Goal: Information Seeking & Learning: Learn about a topic

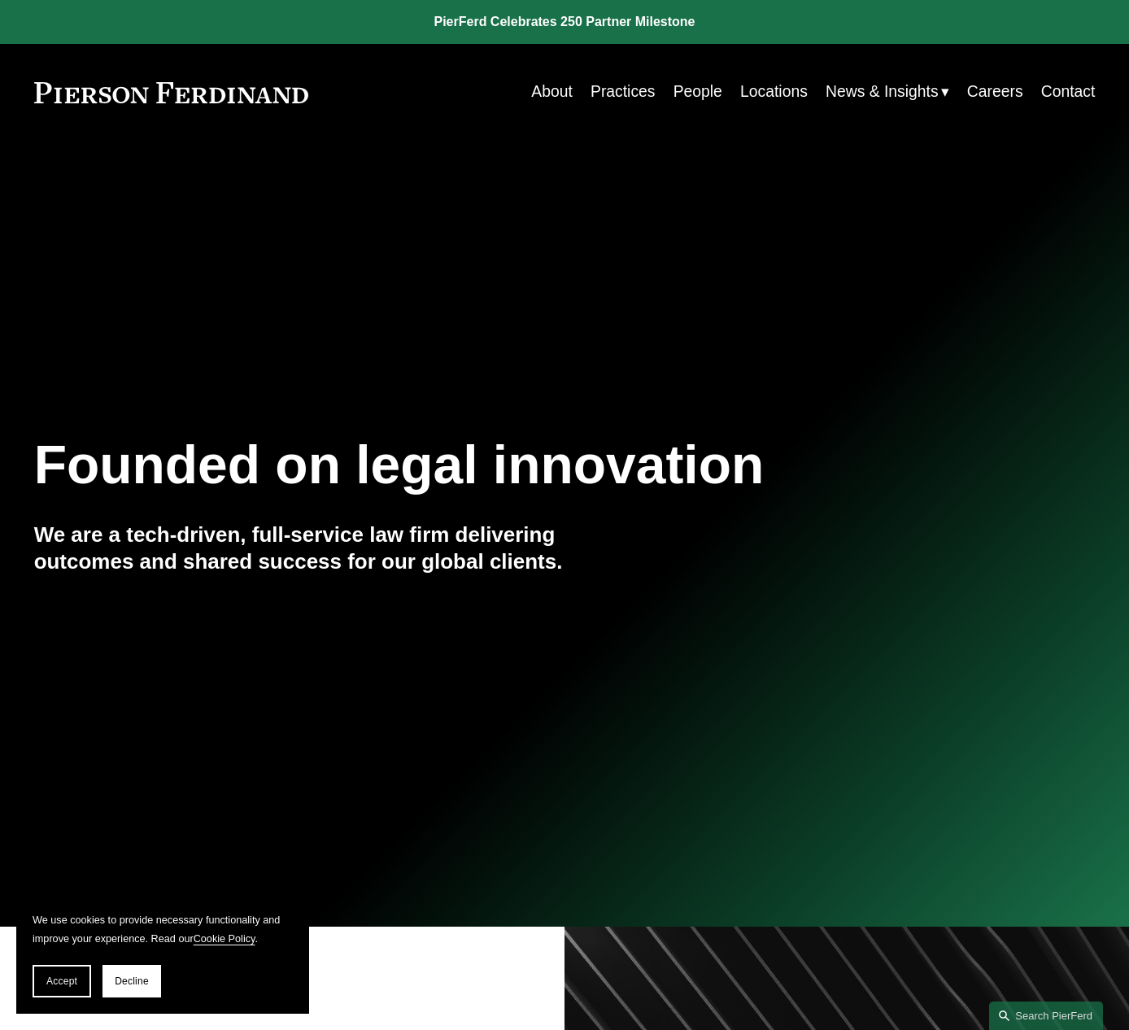
click at [680, 91] on link "People" at bounding box center [698, 92] width 49 height 32
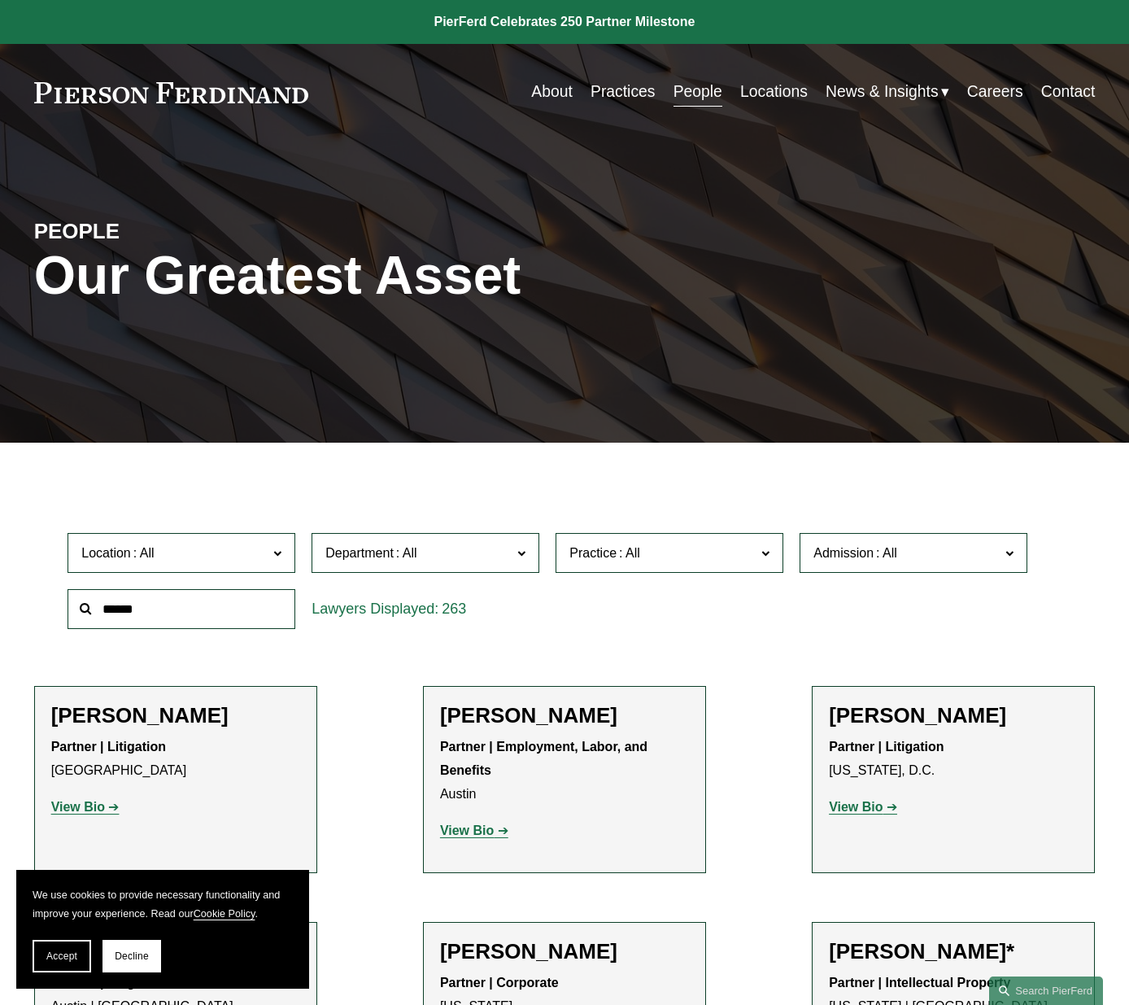
scroll to position [1356, 0]
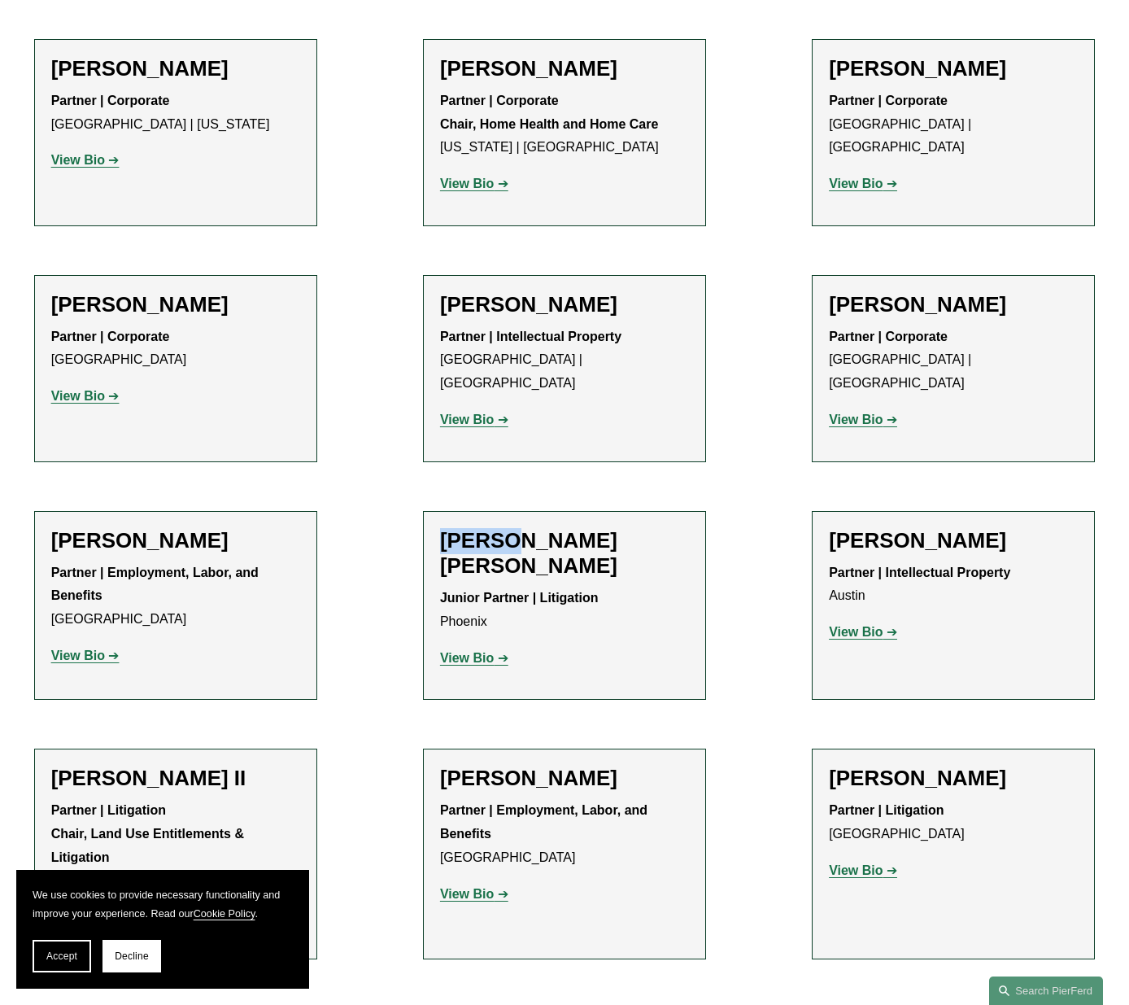
click at [477, 651] on strong "View Bio" at bounding box center [467, 658] width 54 height 14
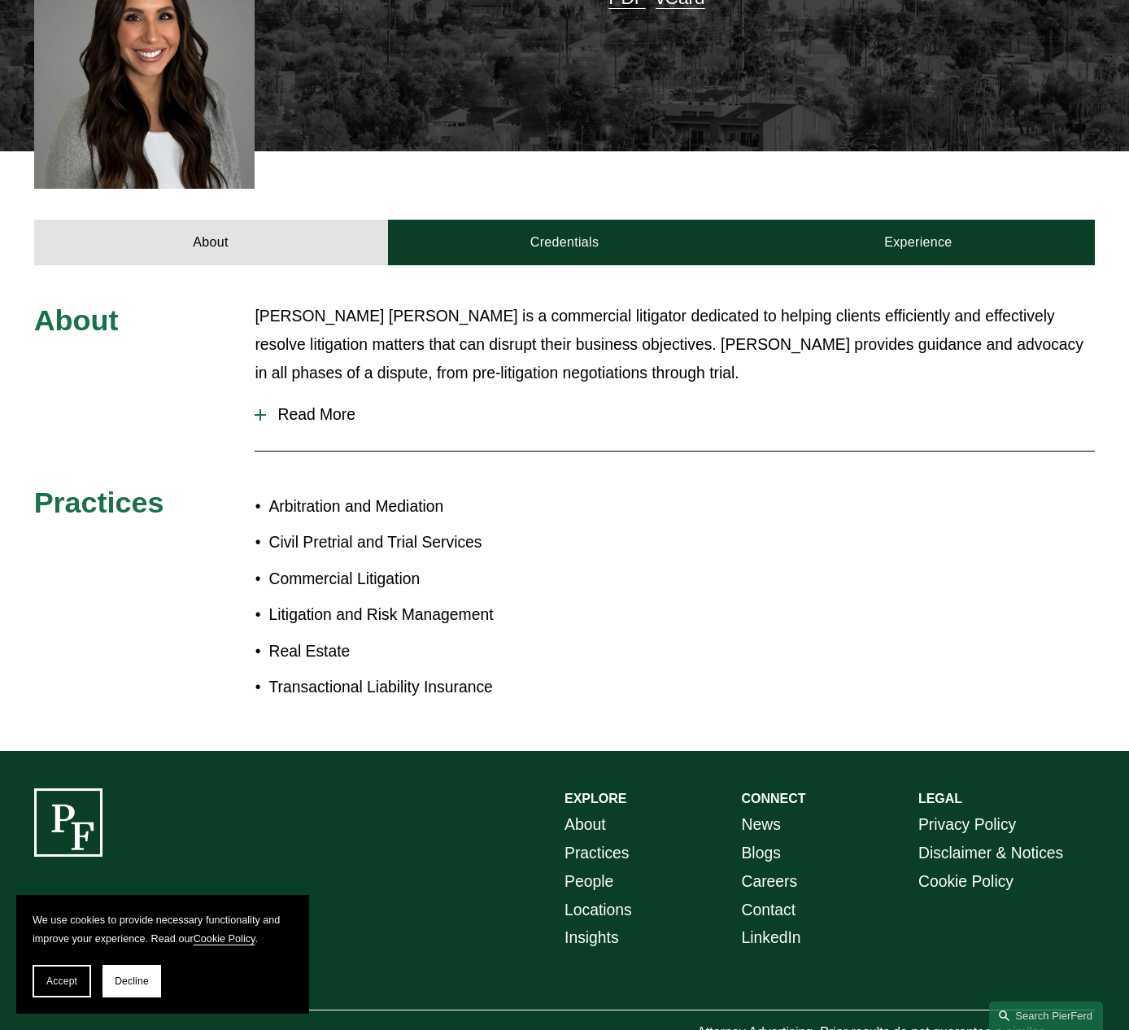
scroll to position [526, 0]
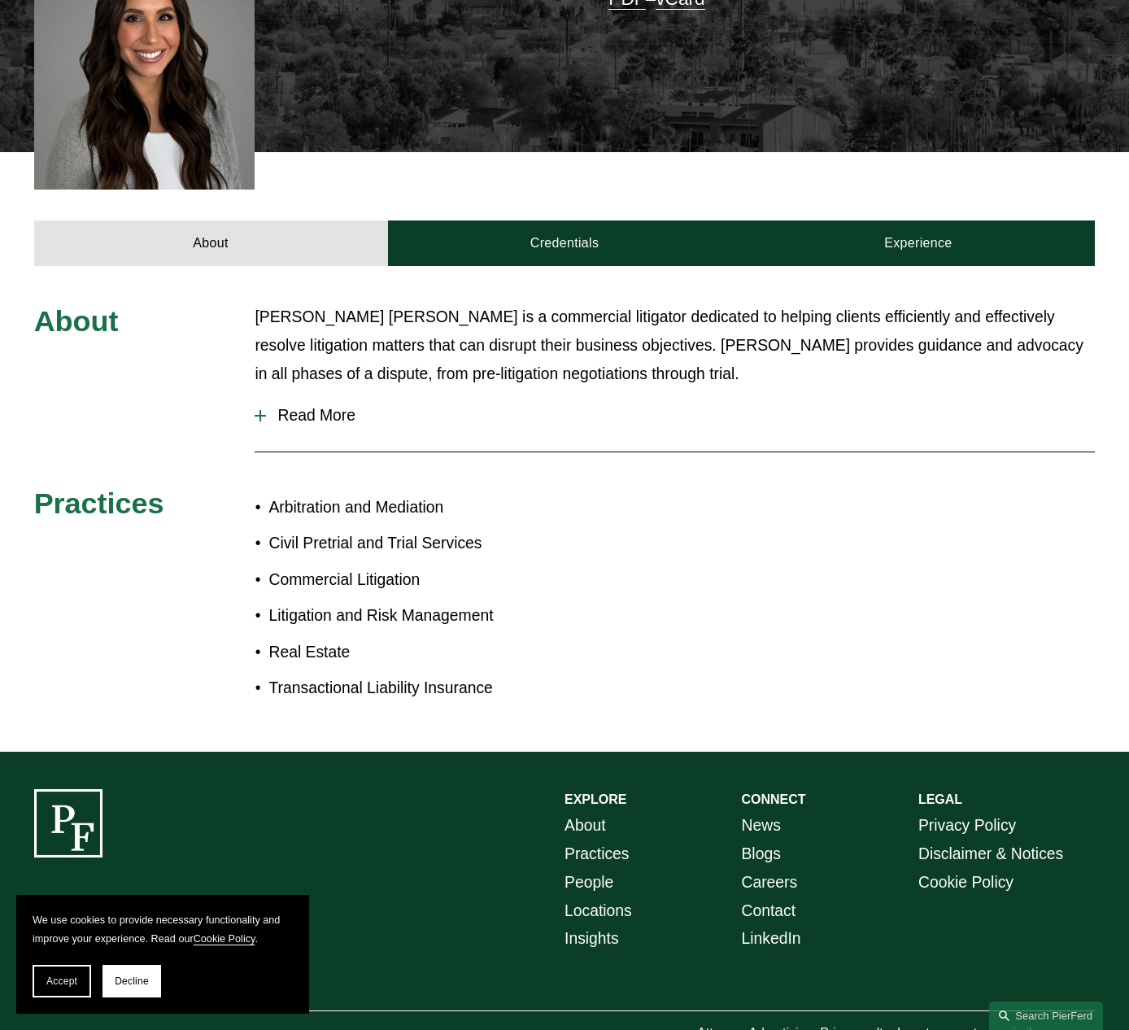
click at [264, 415] on div at bounding box center [260, 416] width 11 height 2
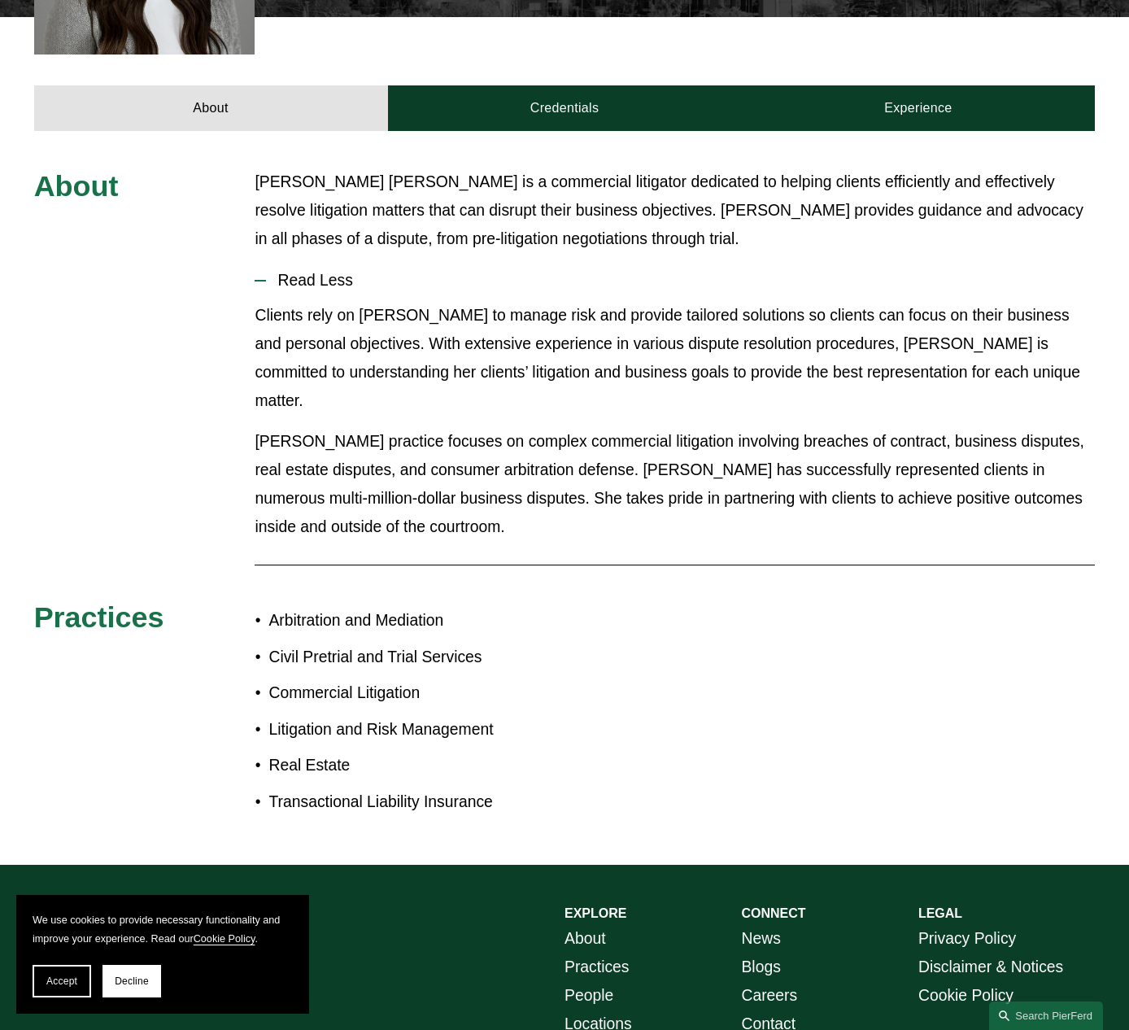
scroll to position [633, 0]
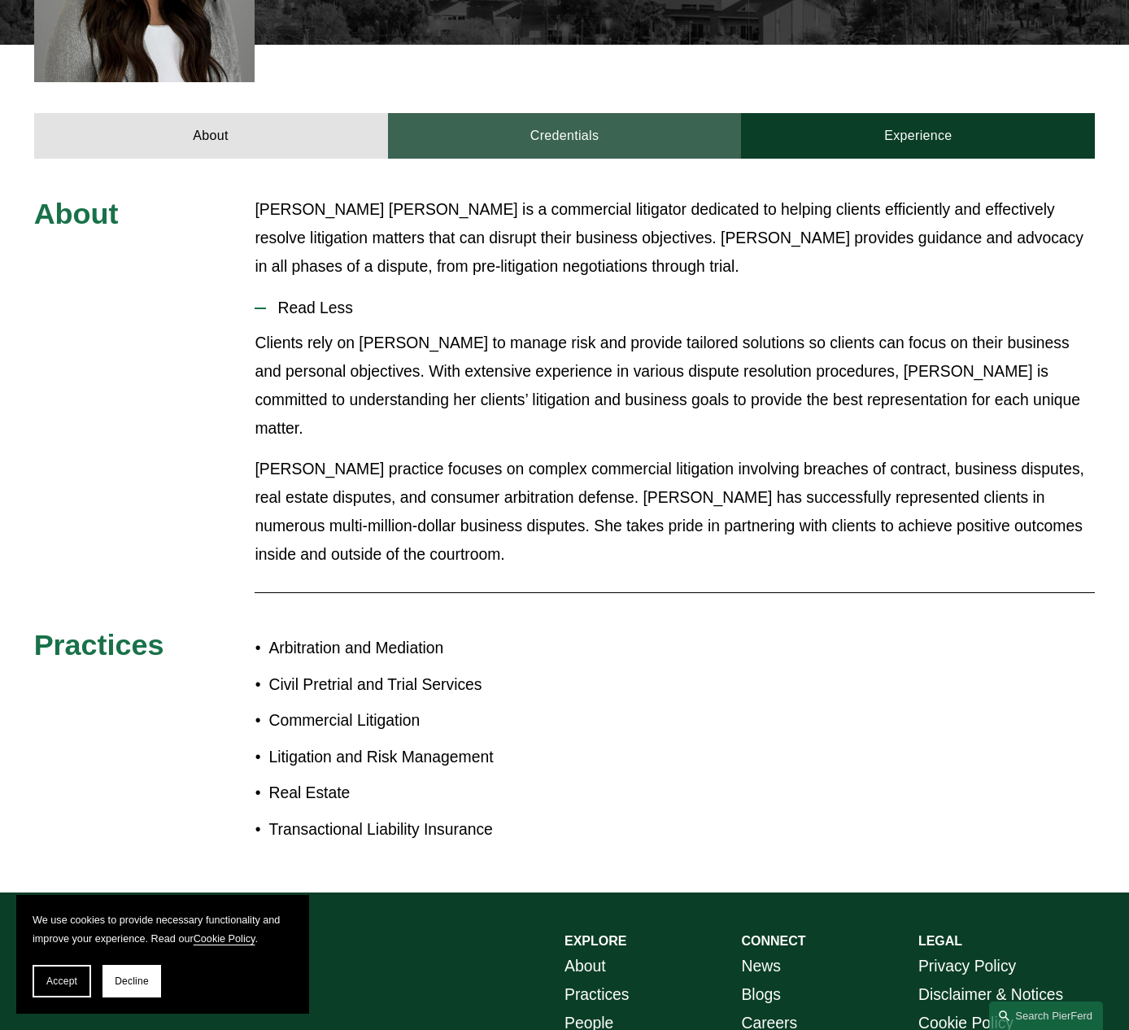
click at [578, 113] on link "Credentials" at bounding box center [565, 136] width 354 height 46
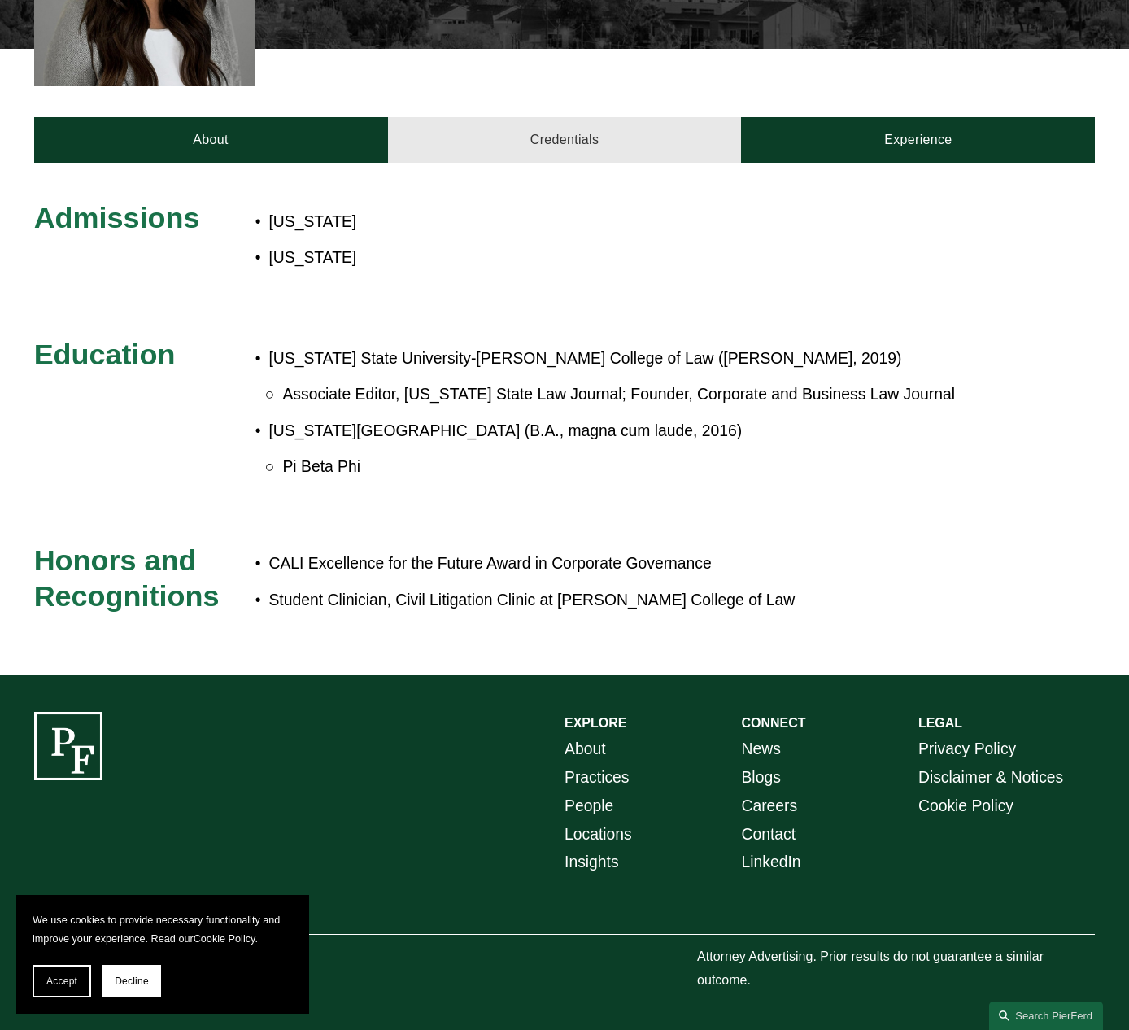
scroll to position [552, 0]
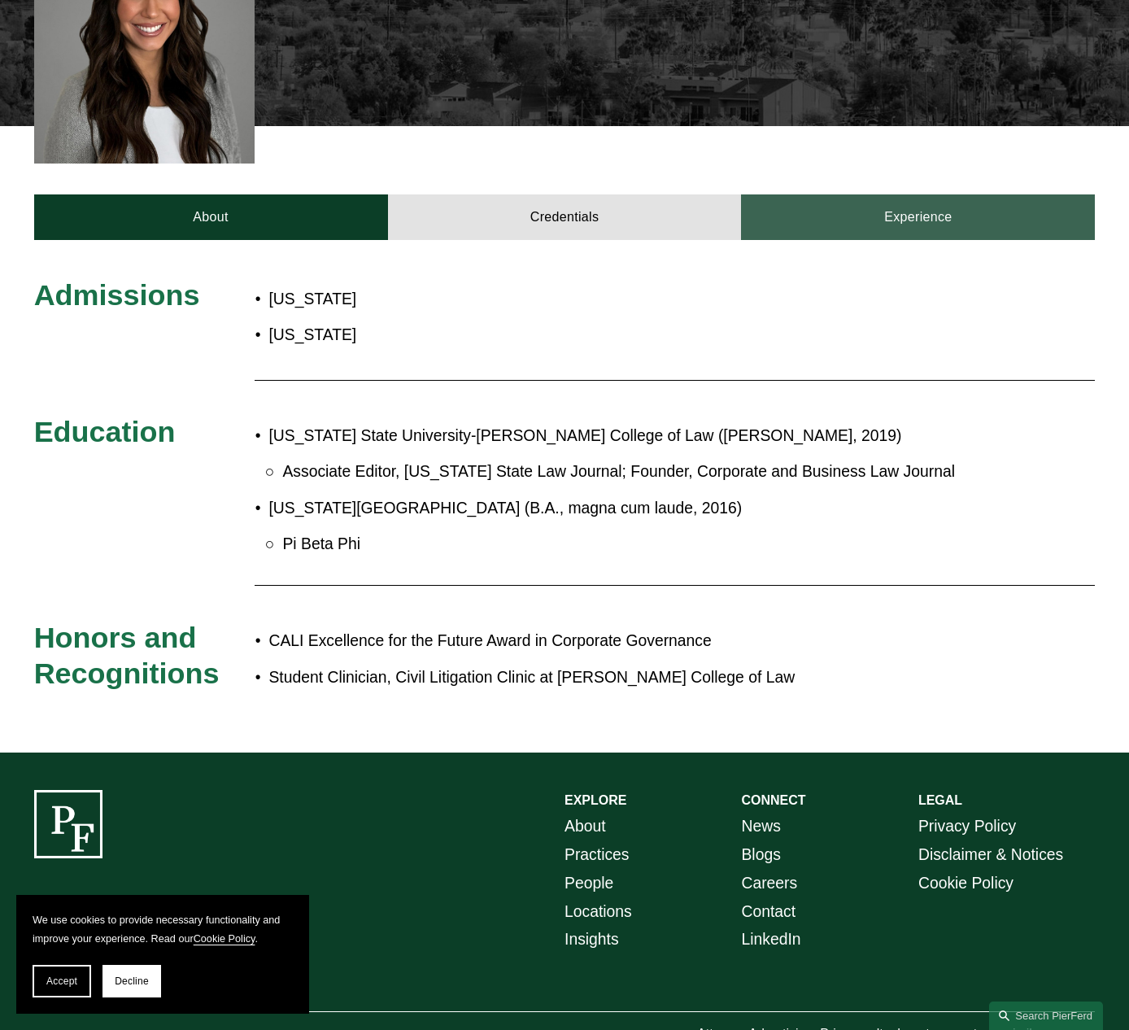
click at [897, 194] on link "Experience" at bounding box center [918, 217] width 354 height 46
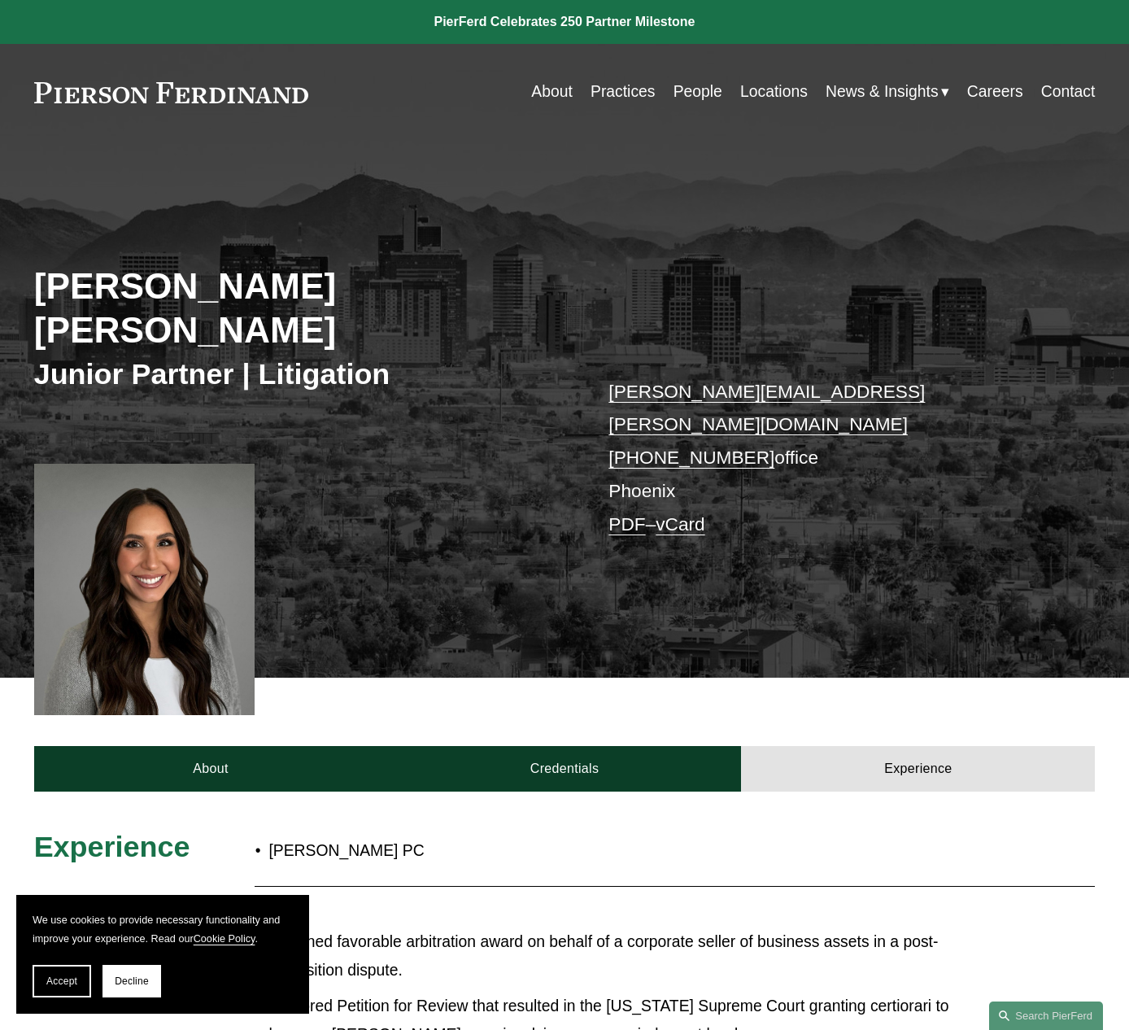
scroll to position [0, 0]
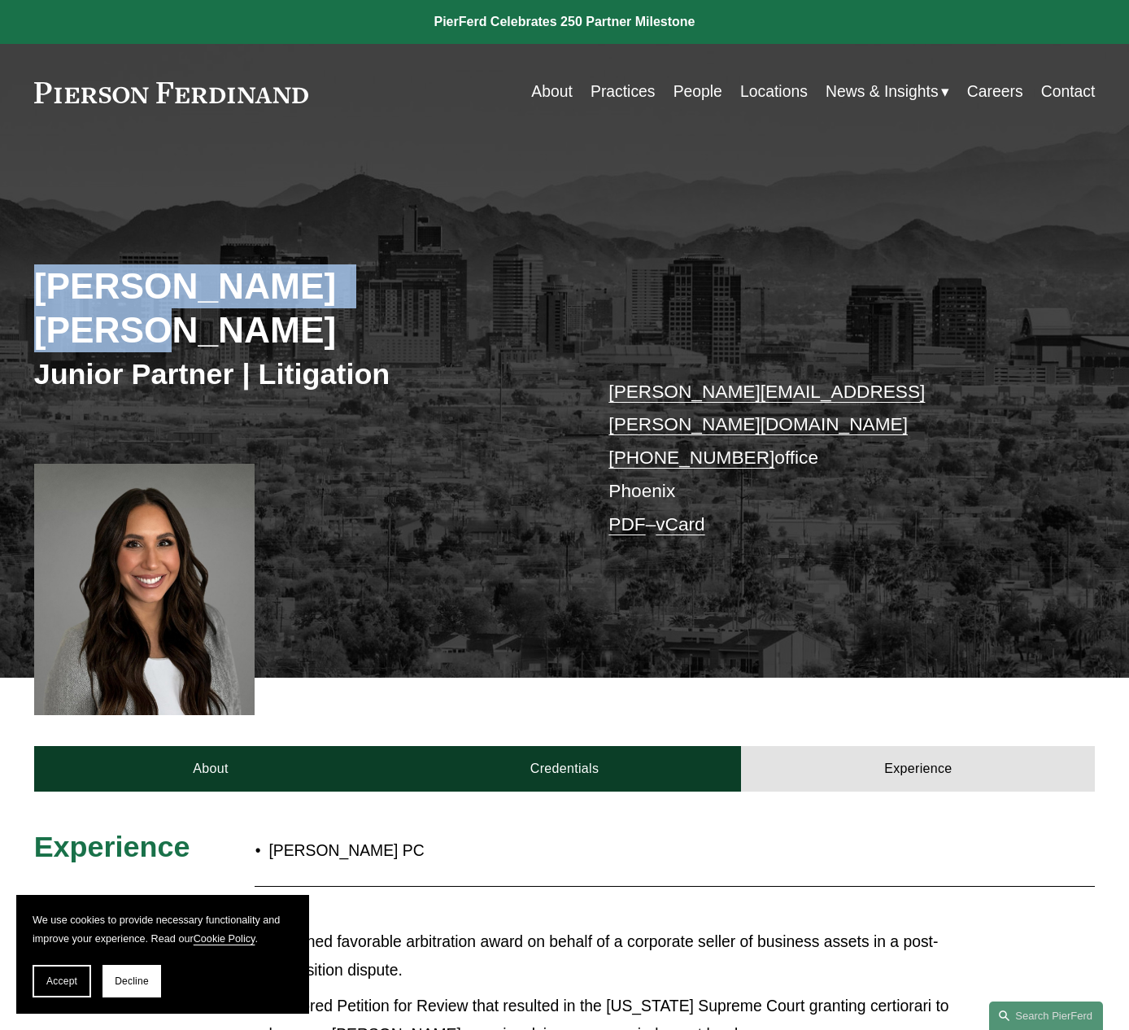
drag, startPoint x: 36, startPoint y: 280, endPoint x: 393, endPoint y: 282, distance: 357.2
click at [393, 282] on h2 "[PERSON_NAME] [PERSON_NAME]" at bounding box center [299, 307] width 531 height 87
copy h2 "[PERSON_NAME] [PERSON_NAME]"
